Goal: Task Accomplishment & Management: Complete application form

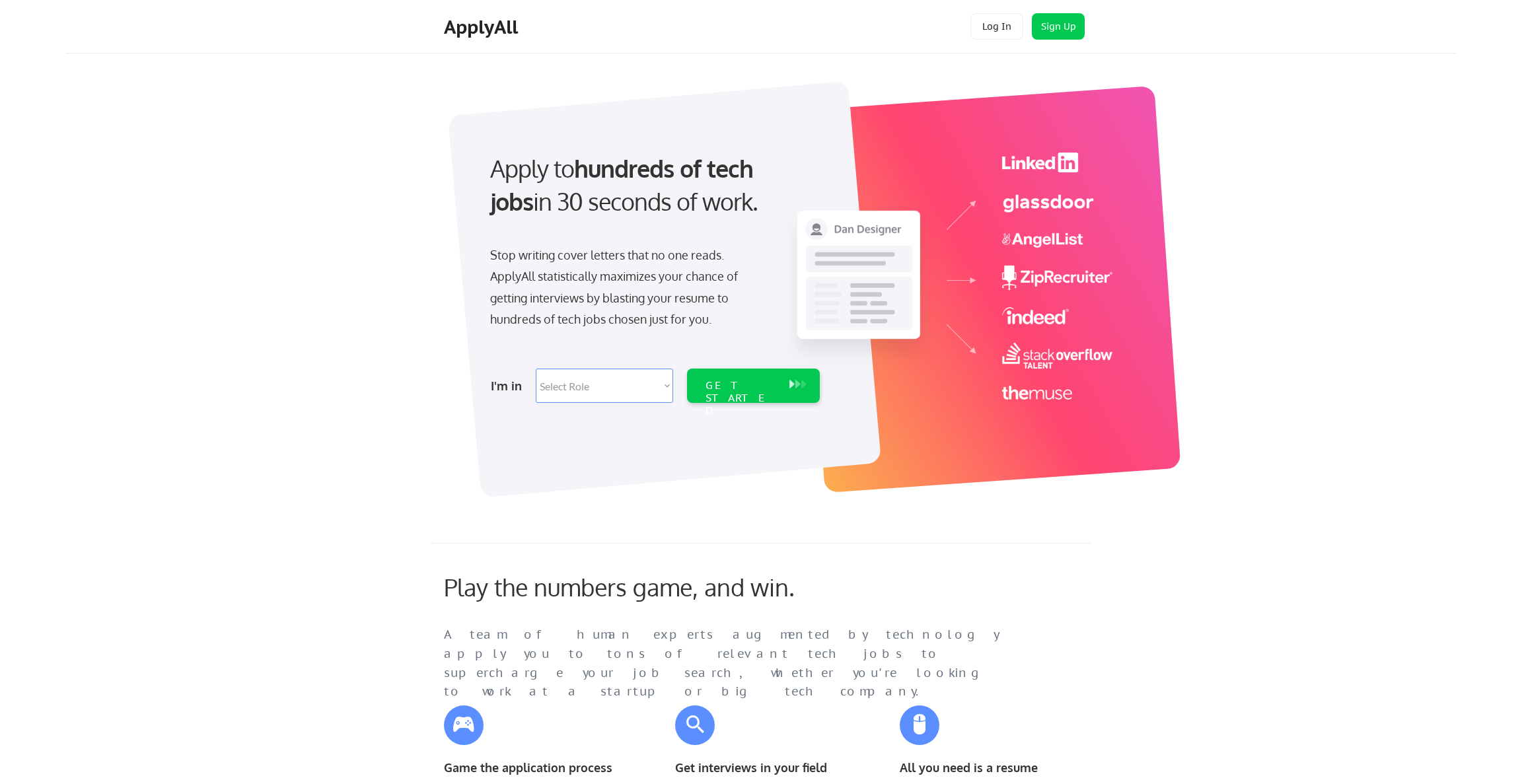
click at [686, 381] on div "I'm in Select Role Software Engineering Product Management Customer Success Sal…" at bounding box center [653, 385] width 369 height 46
click at [641, 389] on select "Select Role Software Engineering Product Management Customer Success Sales UI/U…" at bounding box center [605, 385] width 138 height 34
select select ""engineering""
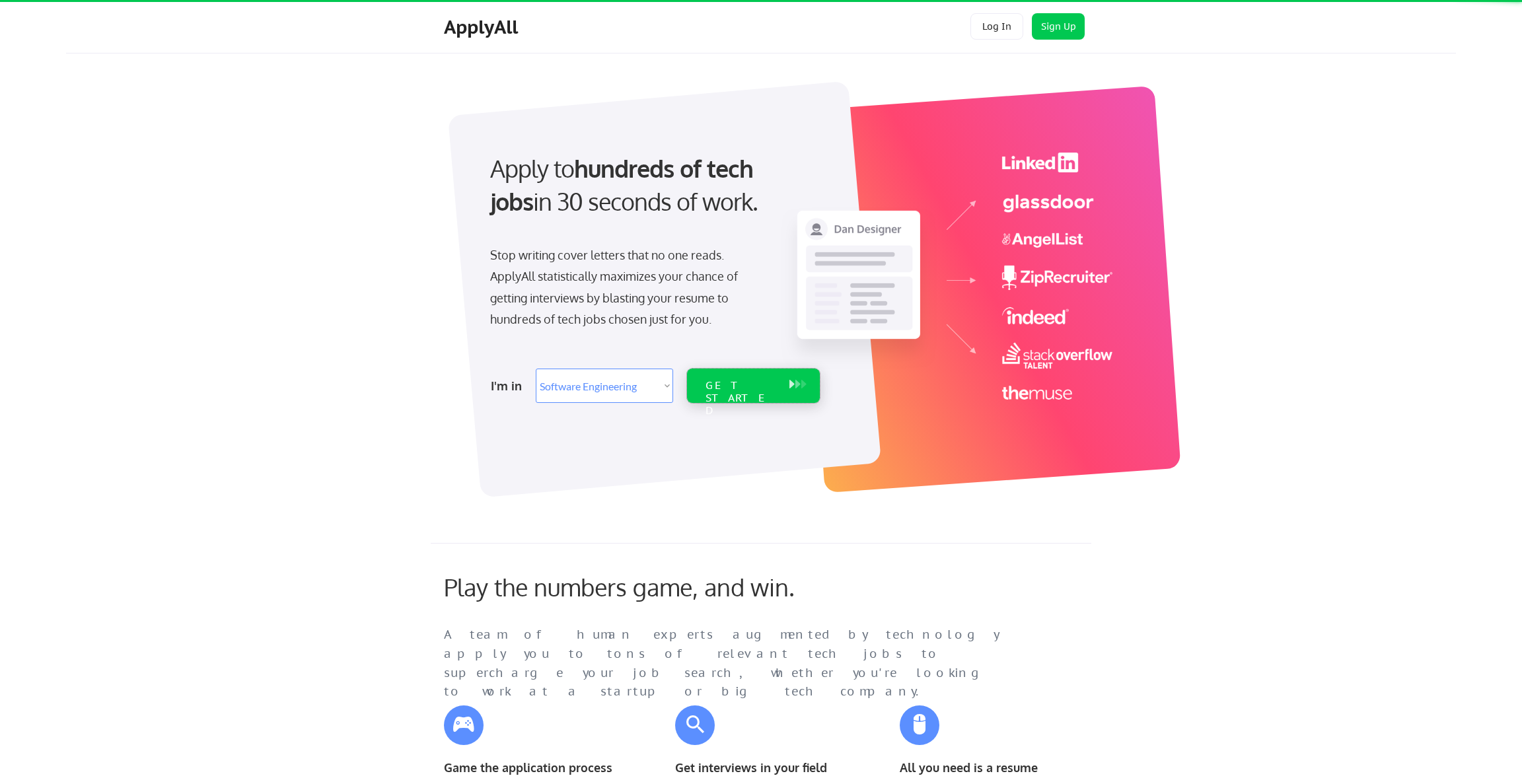
click at [752, 387] on div "GET STARTED" at bounding box center [741, 398] width 71 height 38
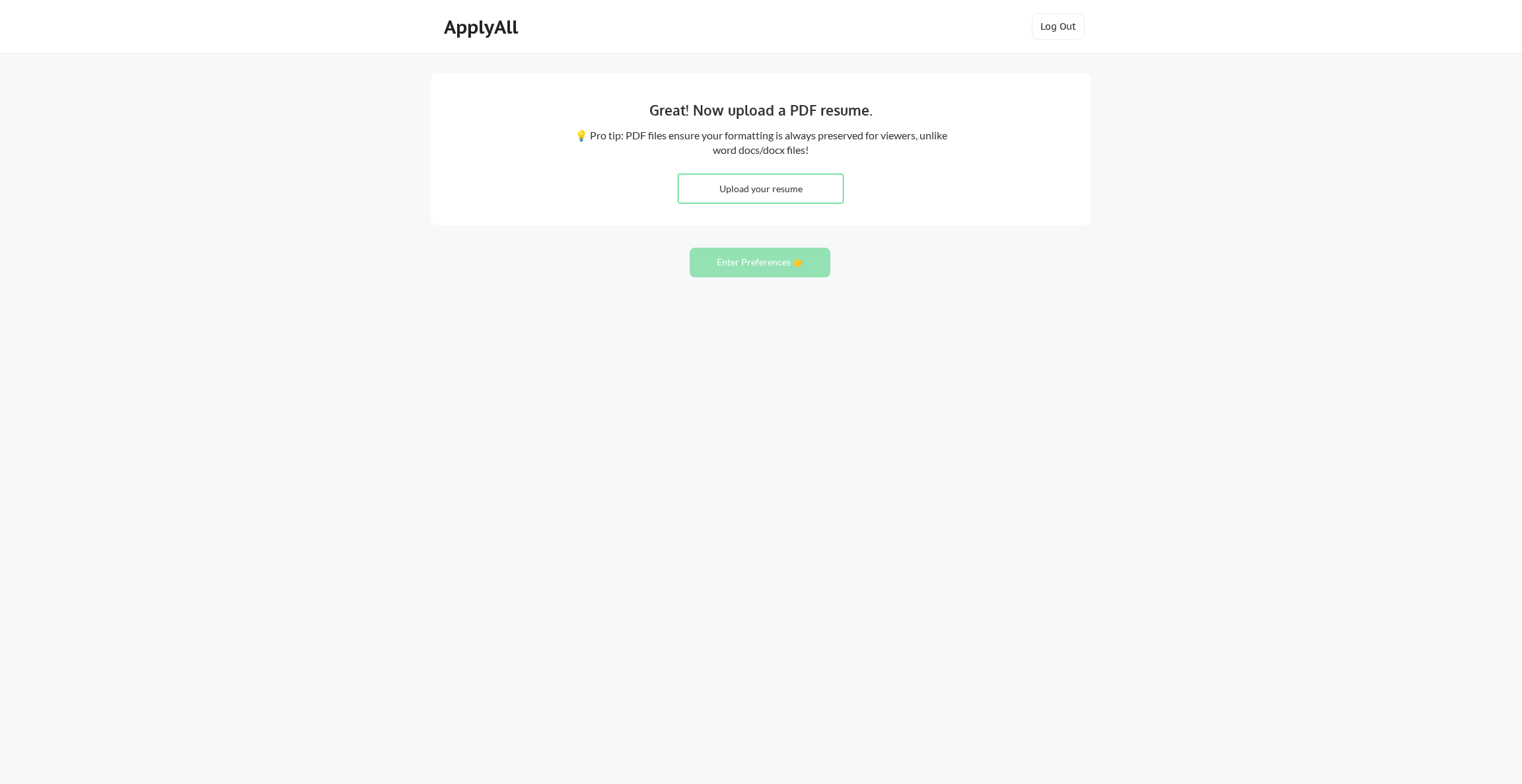
click at [975, 324] on div "Great! Now upload a PDF resume. 💡 Pro tip: PDF files ensure your formatting is …" at bounding box center [761, 392] width 1522 height 784
click at [906, 343] on div "Great! Now upload a PDF resume. 💡 Pro tip: PDF files ensure your formatting is …" at bounding box center [761, 392] width 1522 height 784
click at [1141, 391] on div "Great! Now upload a PDF resume. 💡 Pro tip: PDF files ensure your formatting is …" at bounding box center [761, 392] width 1522 height 784
